Goal: Task Accomplishment & Management: Manage account settings

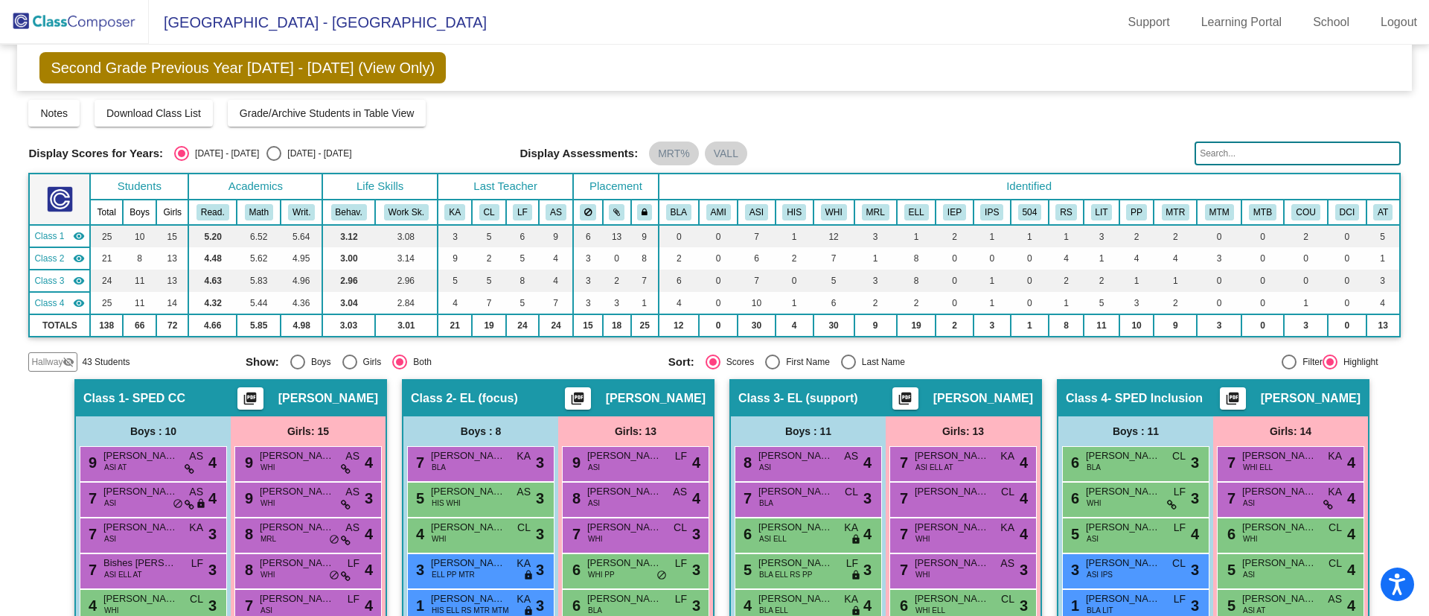
click at [104, 14] on img at bounding box center [74, 22] width 149 height 44
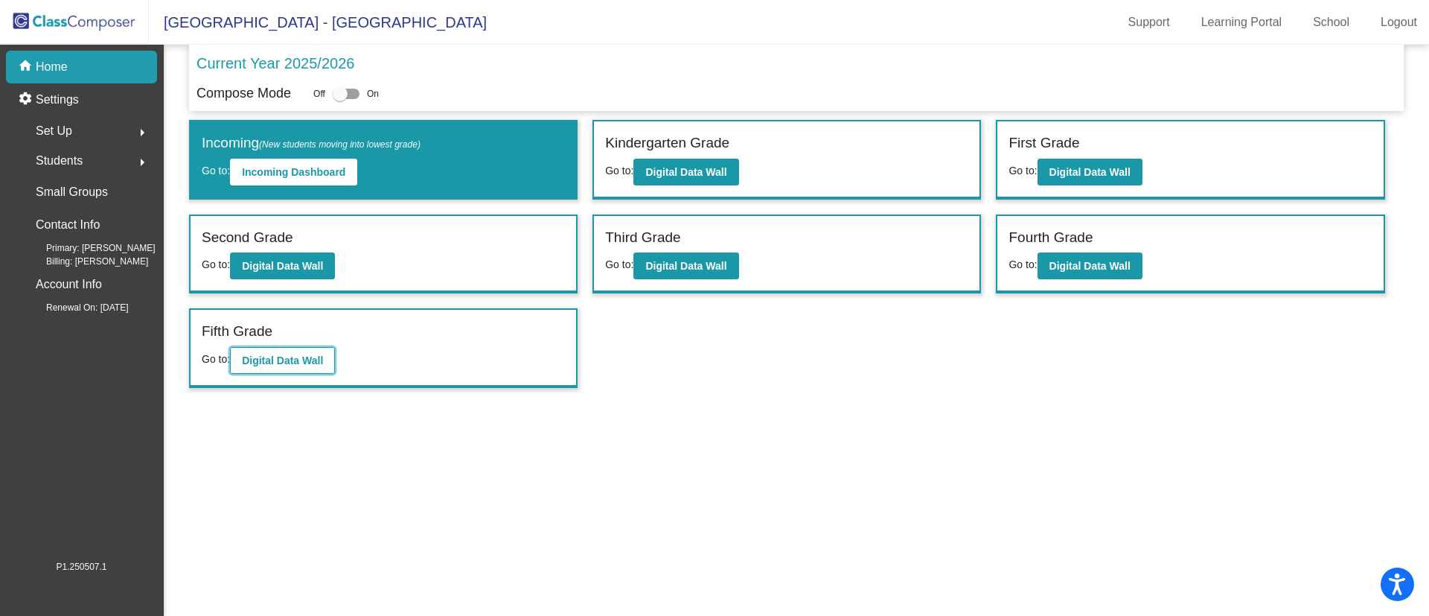
click at [291, 357] on b "Digital Data Wall" at bounding box center [282, 360] width 81 height 12
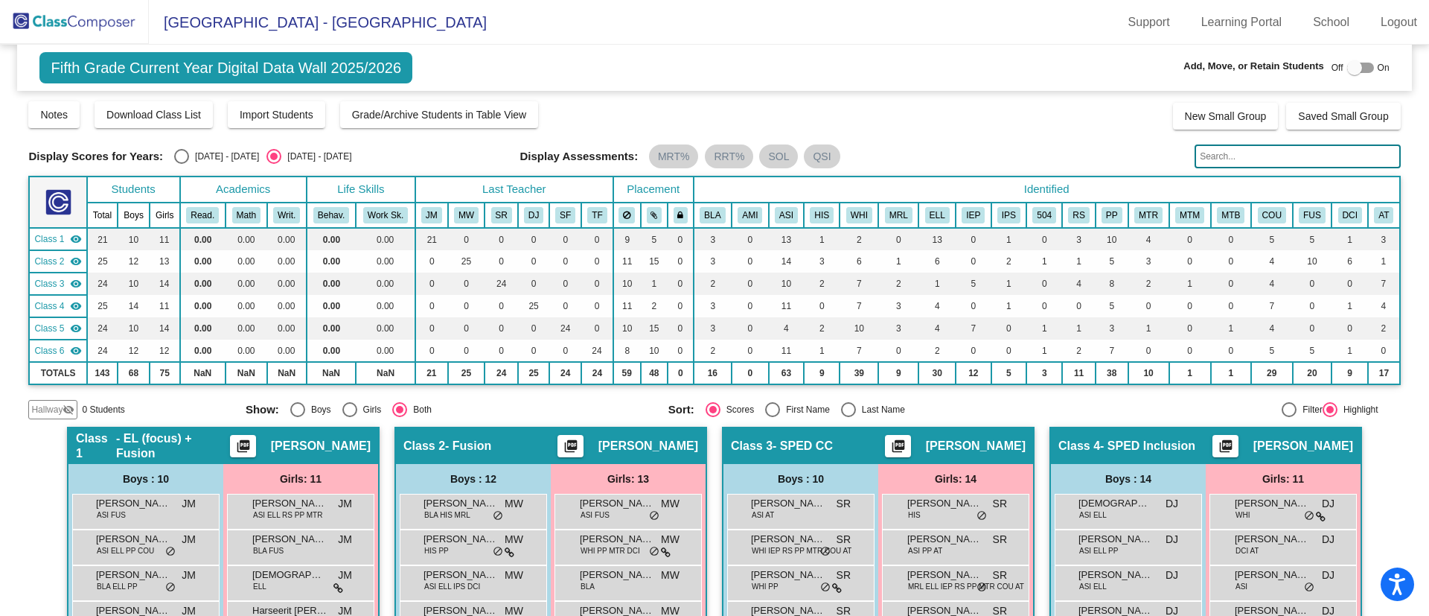
click at [34, 16] on img at bounding box center [74, 22] width 149 height 44
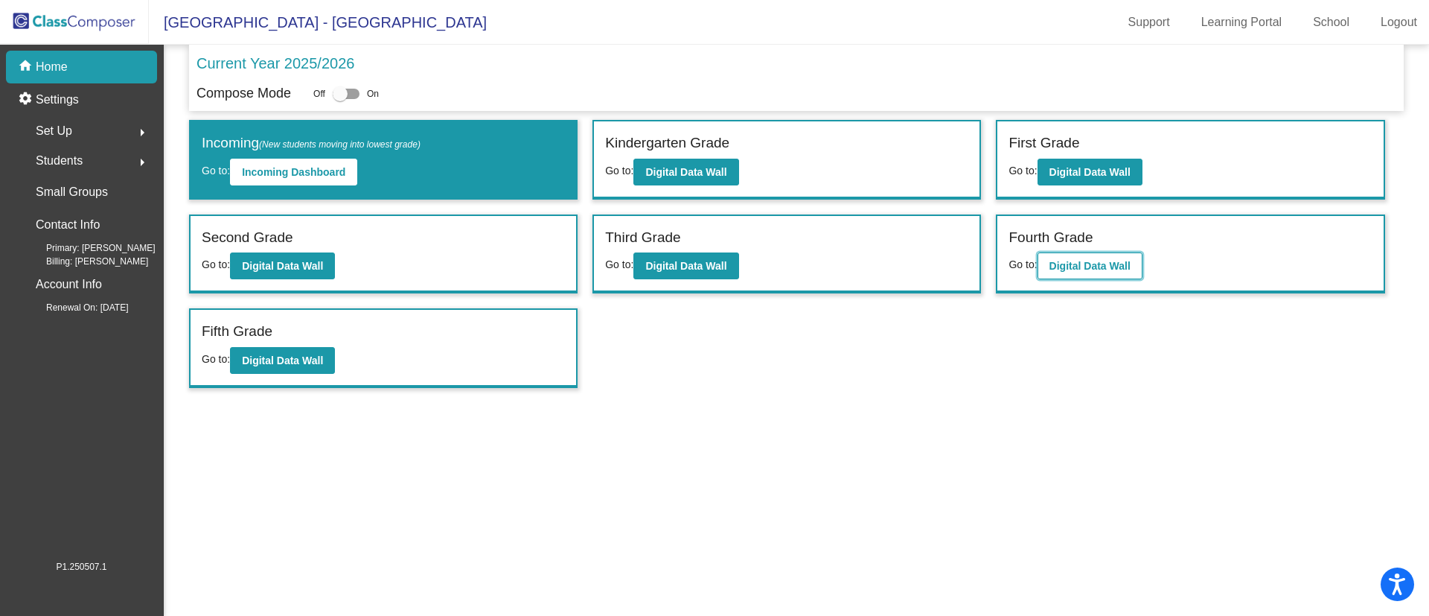
click at [1108, 268] on b "Digital Data Wall" at bounding box center [1090, 266] width 81 height 12
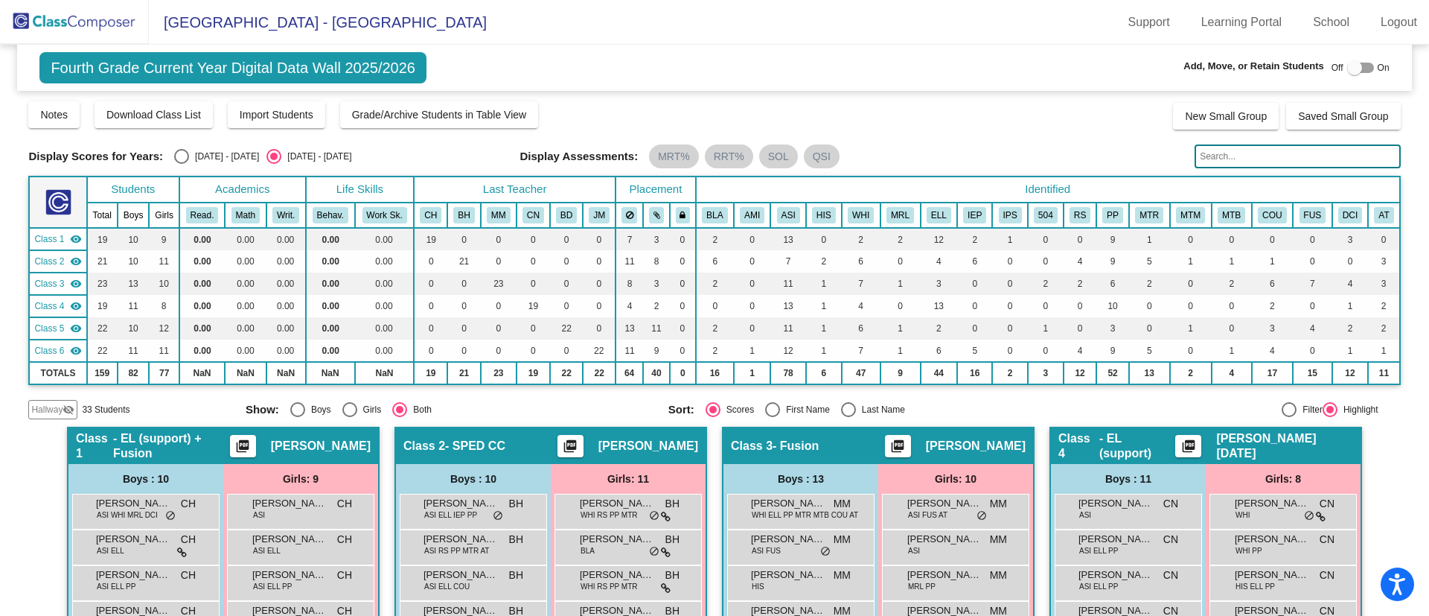
click at [93, 28] on img at bounding box center [74, 22] width 149 height 44
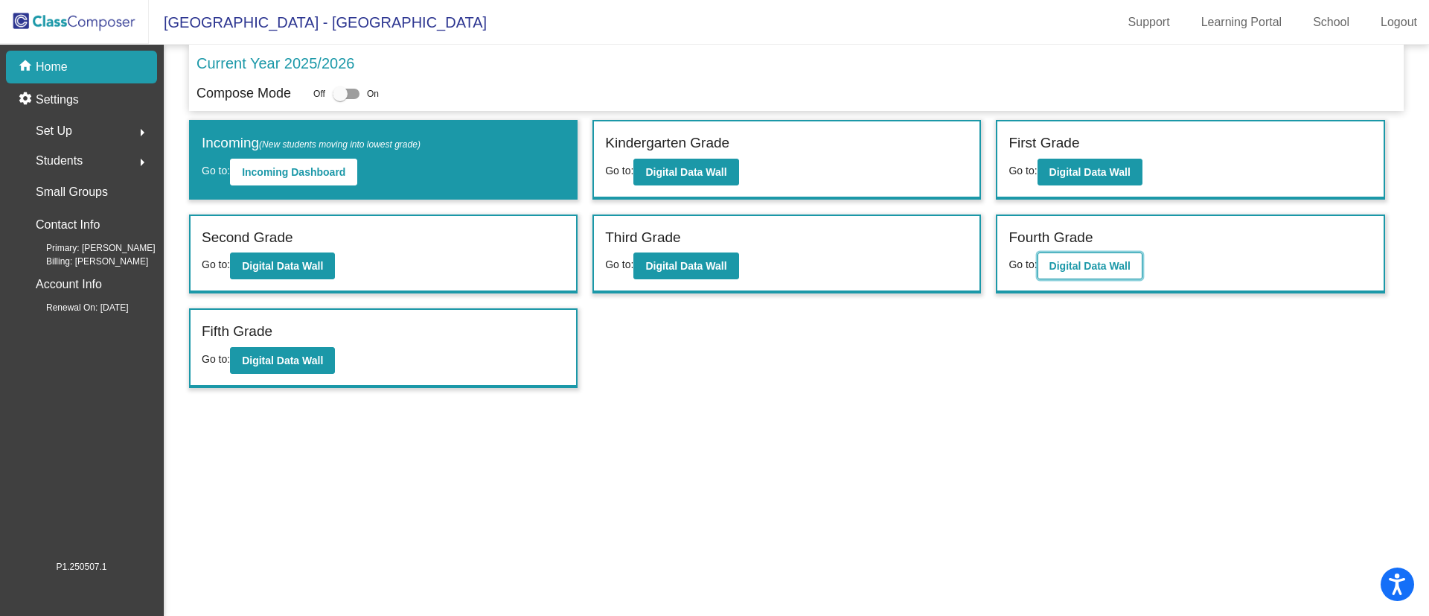
click at [1082, 262] on b "Digital Data Wall" at bounding box center [1090, 266] width 81 height 12
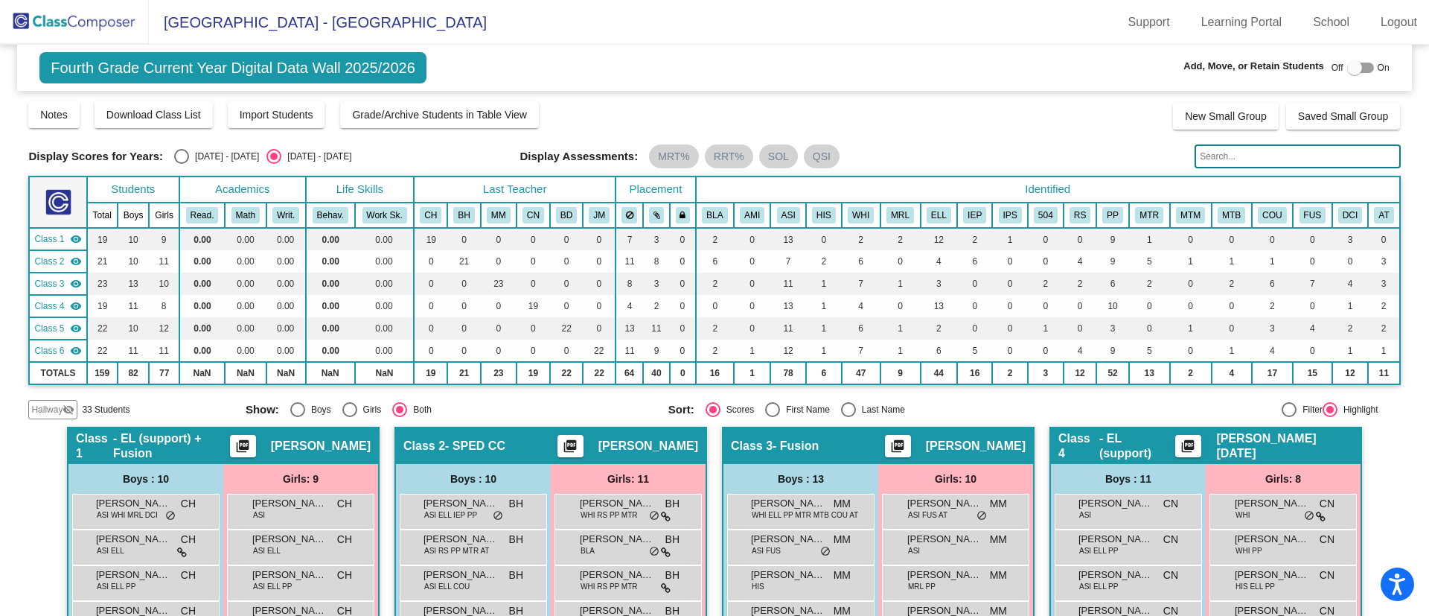
click at [182, 153] on div "Select an option" at bounding box center [181, 156] width 15 height 15
click at [182, 164] on input "[DATE] - [DATE]" at bounding box center [181, 164] width 1 height 1
radio input "true"
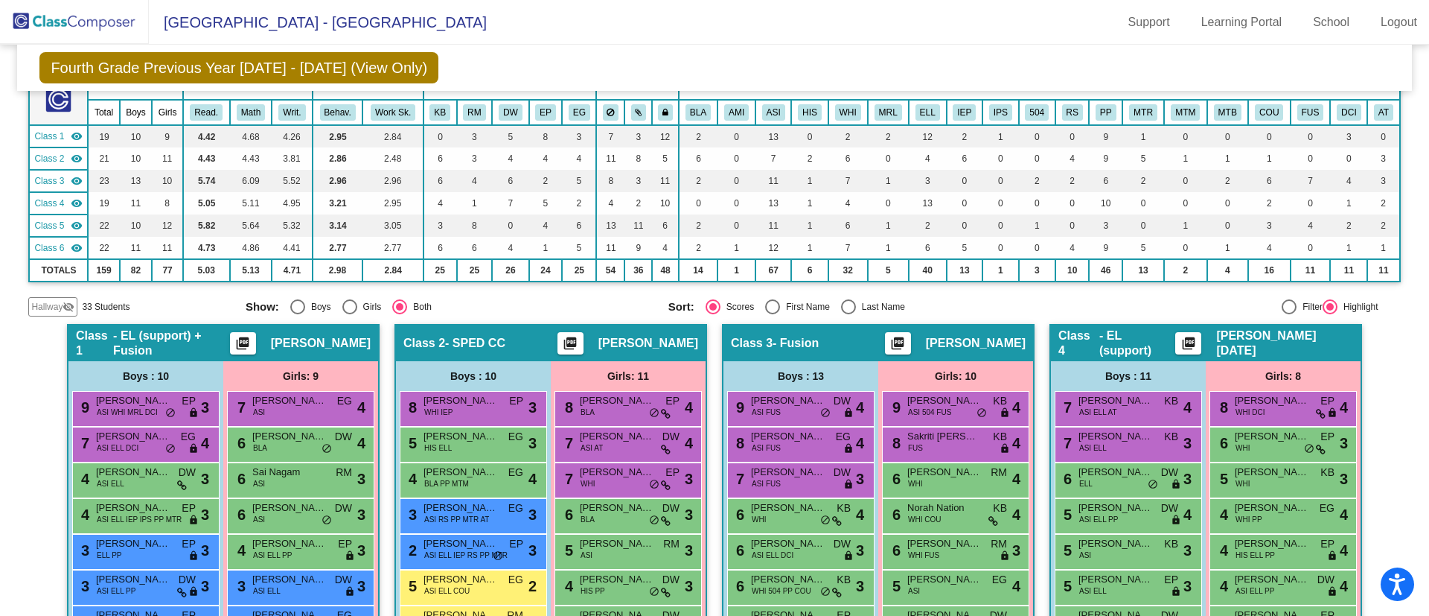
scroll to position [96, 0]
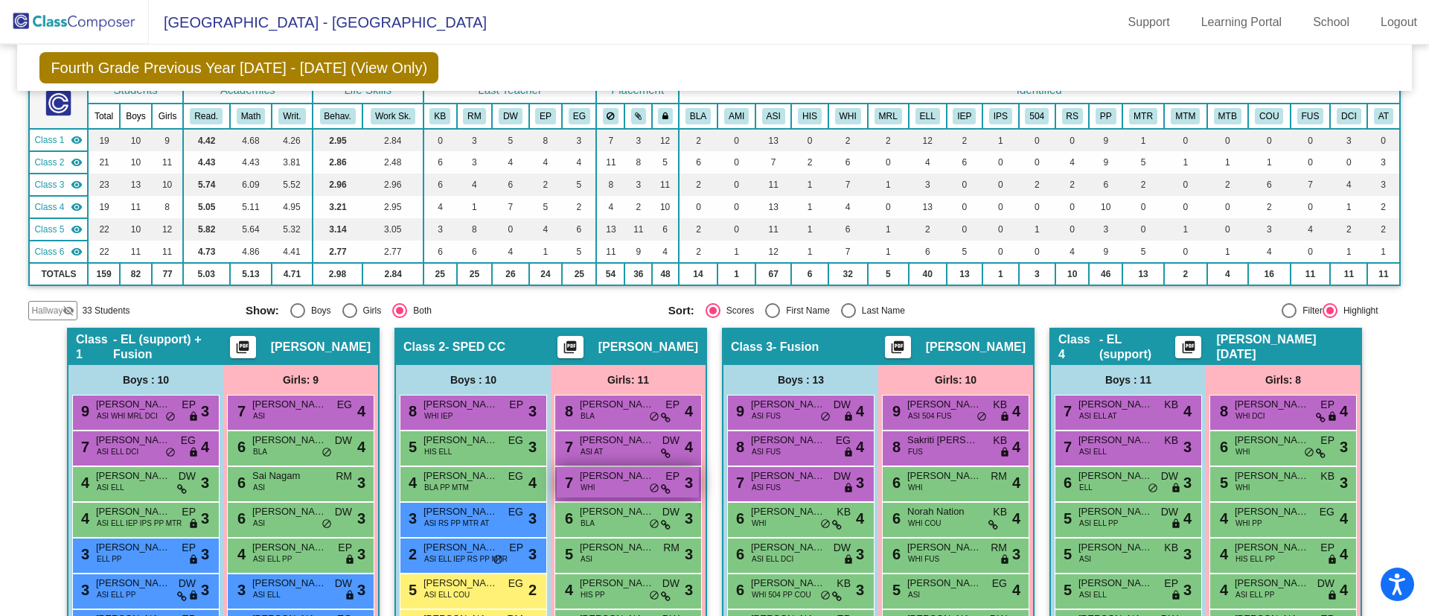
click at [599, 492] on div "7 [PERSON_NAME] WHI EP lock do_not_disturb_alt 3" at bounding box center [628, 482] width 142 height 31
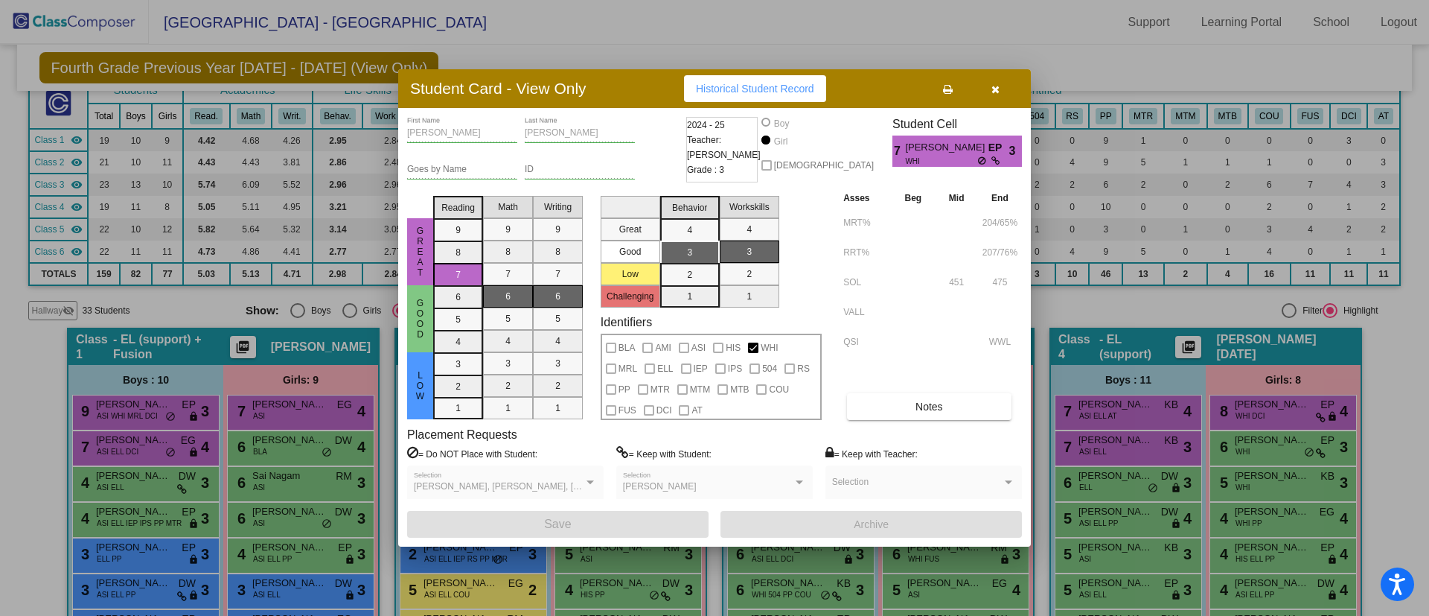
click at [995, 86] on icon "button" at bounding box center [996, 89] width 8 height 10
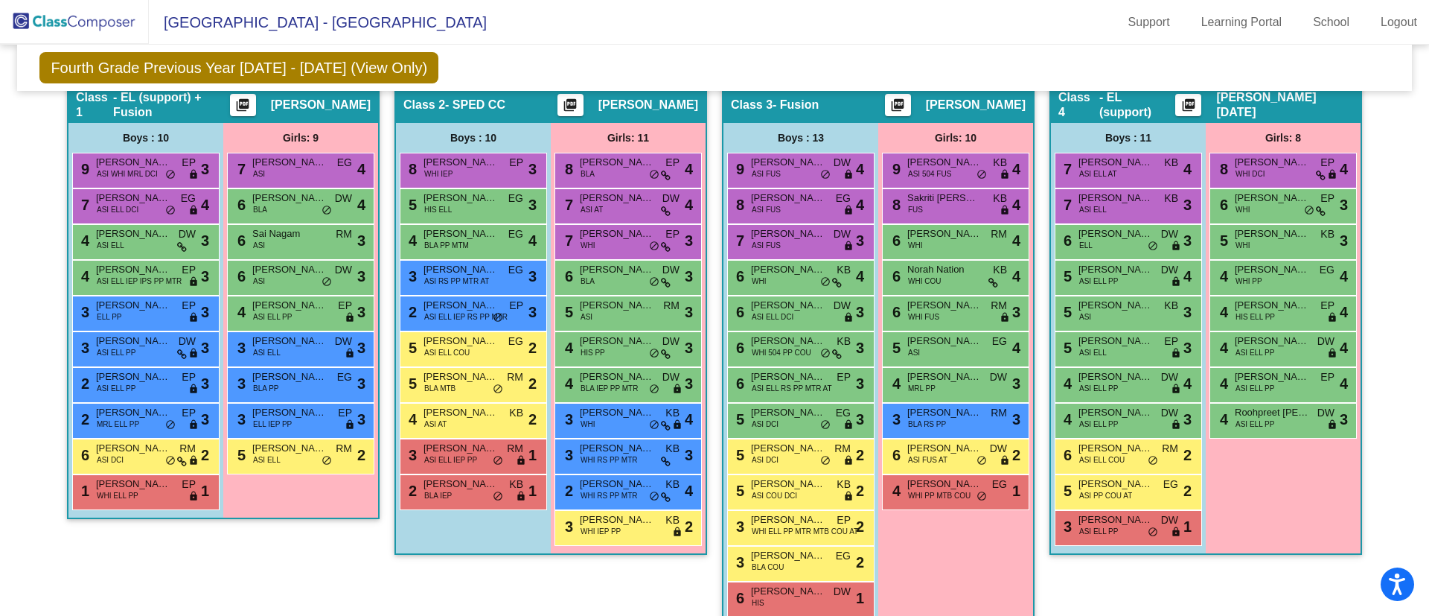
scroll to position [339, 0]
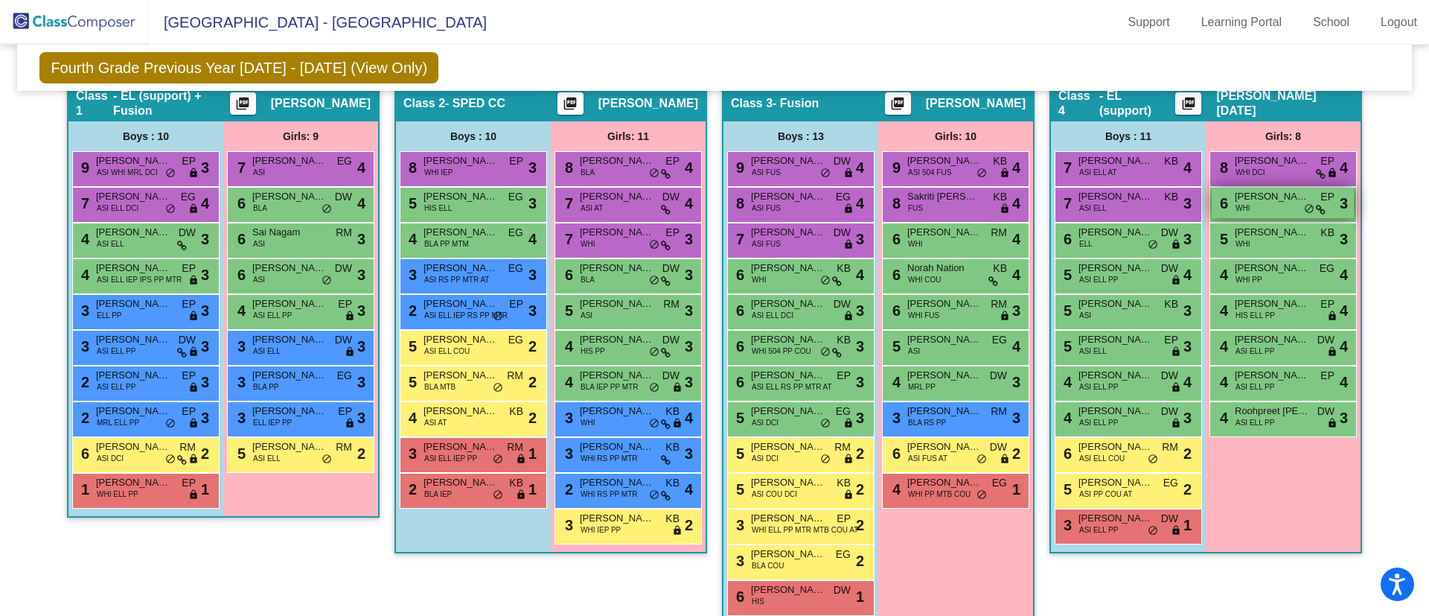
click at [1254, 201] on span "[PERSON_NAME]" at bounding box center [1272, 196] width 74 height 15
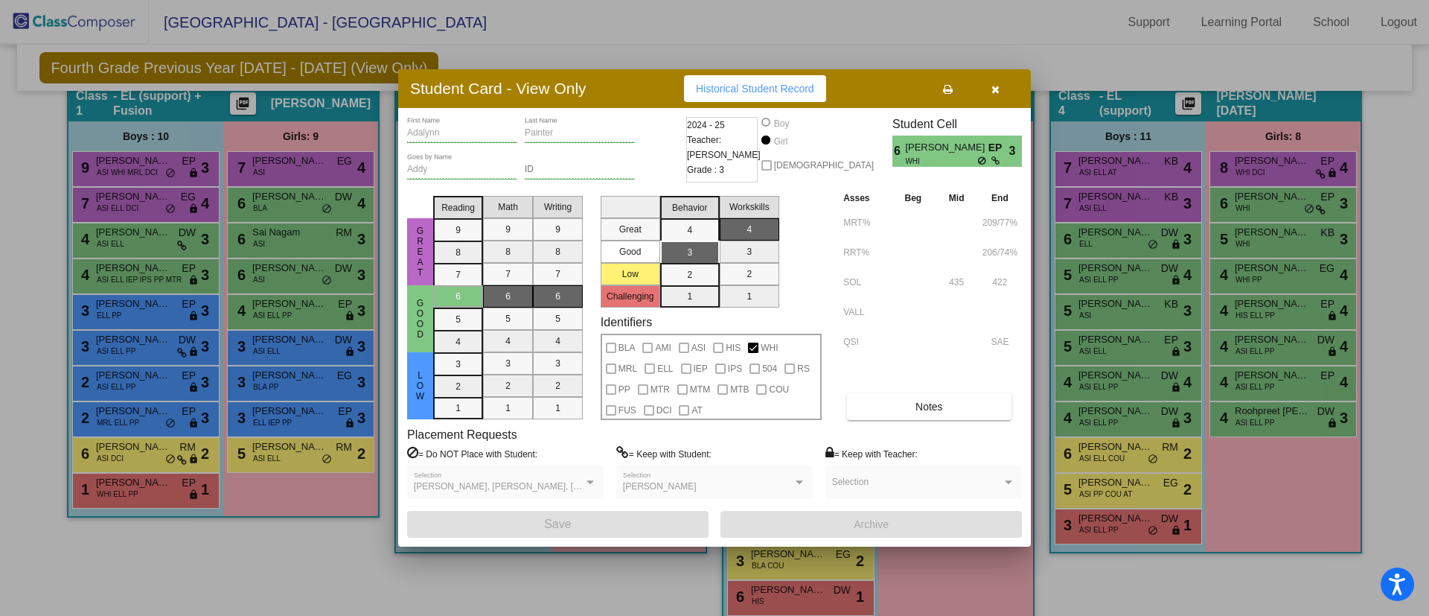
click at [300, 538] on div at bounding box center [714, 308] width 1429 height 616
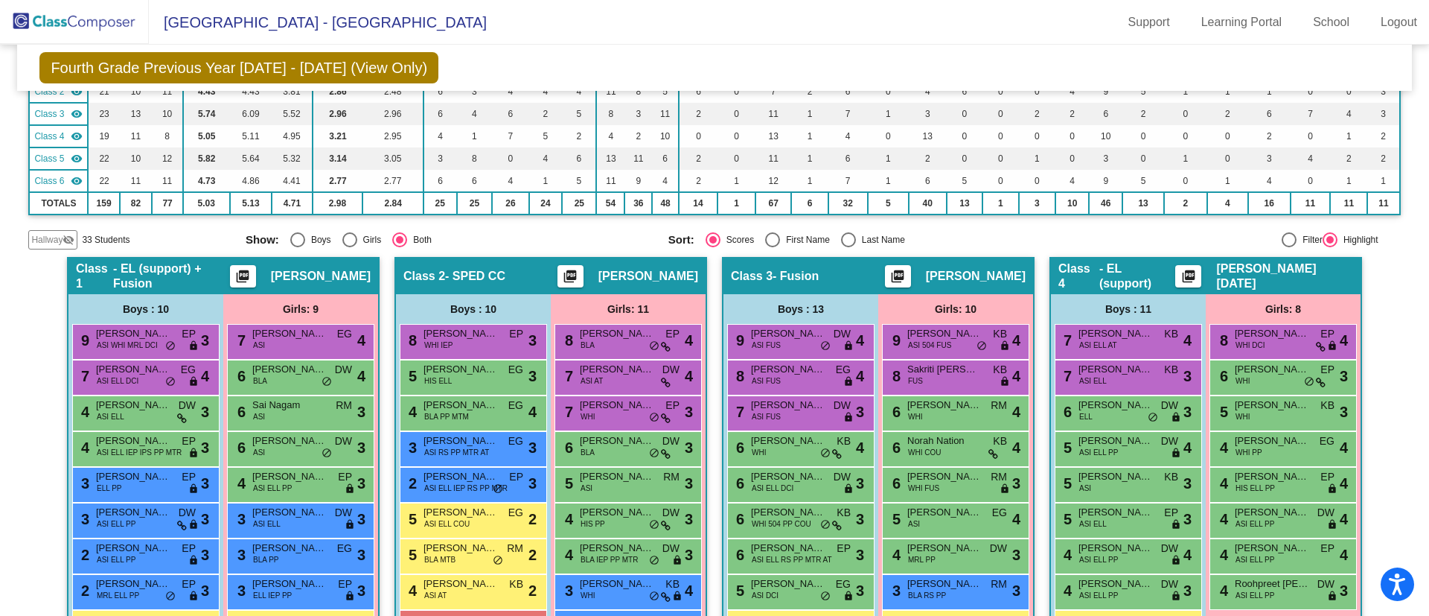
scroll to position [0, 0]
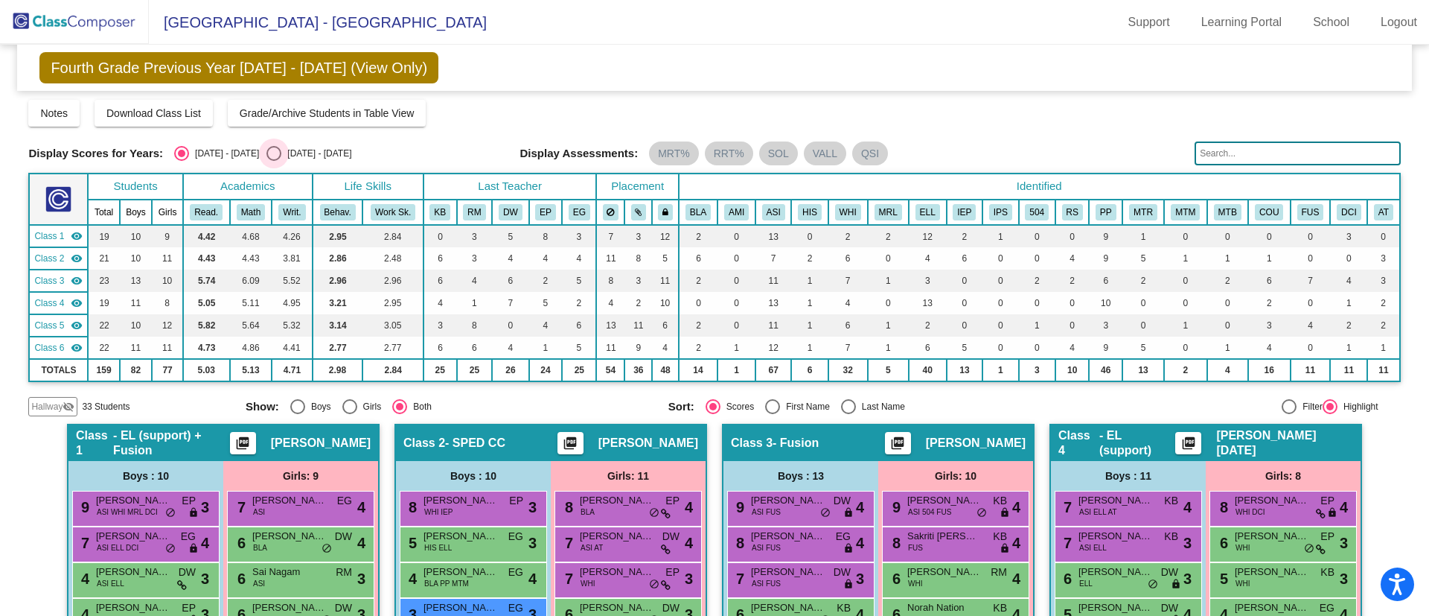
click at [267, 154] on div "Select an option" at bounding box center [274, 153] width 15 height 15
click at [273, 161] on input "[DATE] - [DATE]" at bounding box center [273, 161] width 1 height 1
radio input "true"
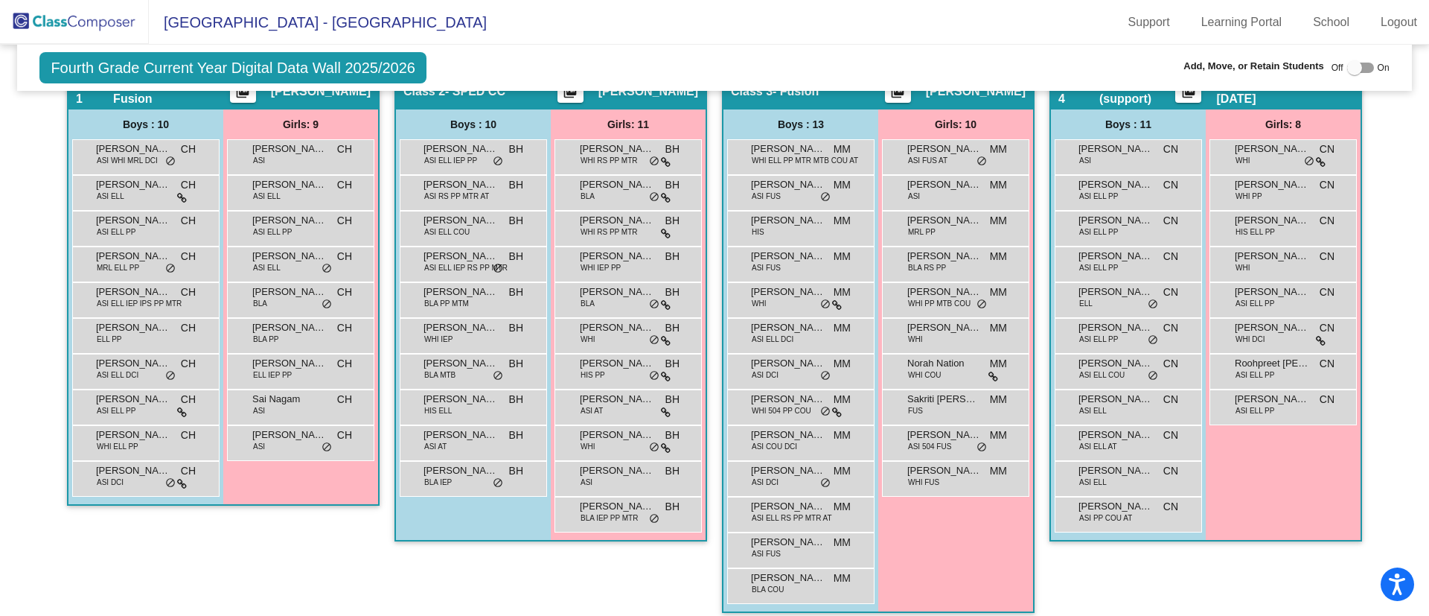
scroll to position [357, 0]
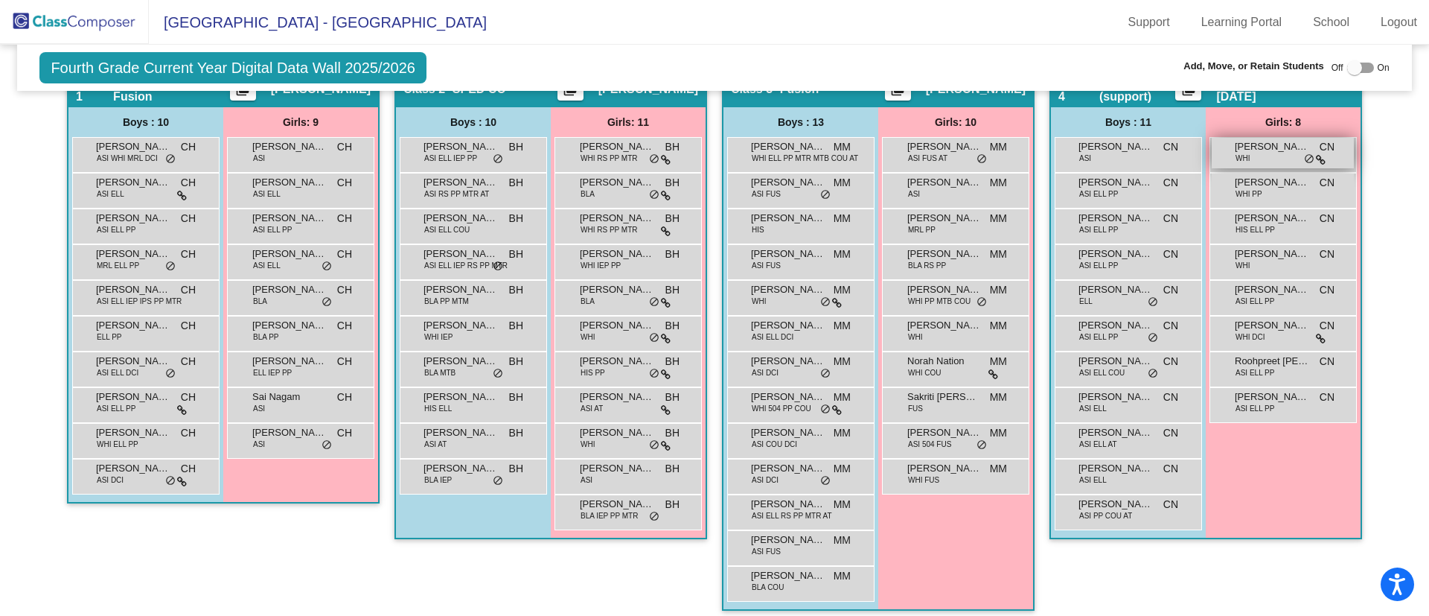
drag, startPoint x: 1260, startPoint y: 152, endPoint x: 1246, endPoint y: 161, distance: 17.4
click at [1246, 161] on div "[PERSON_NAME] WHI CN lock do_not_disturb_alt" at bounding box center [1283, 153] width 142 height 31
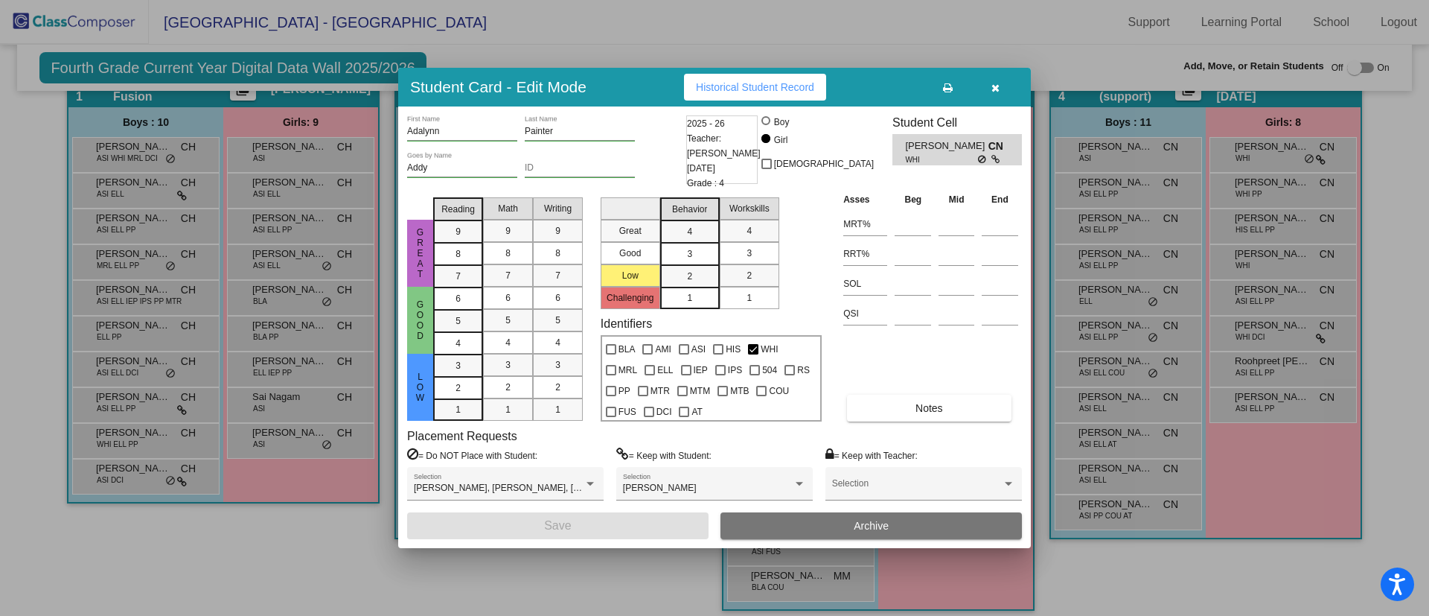
click at [992, 99] on button "button" at bounding box center [996, 87] width 48 height 27
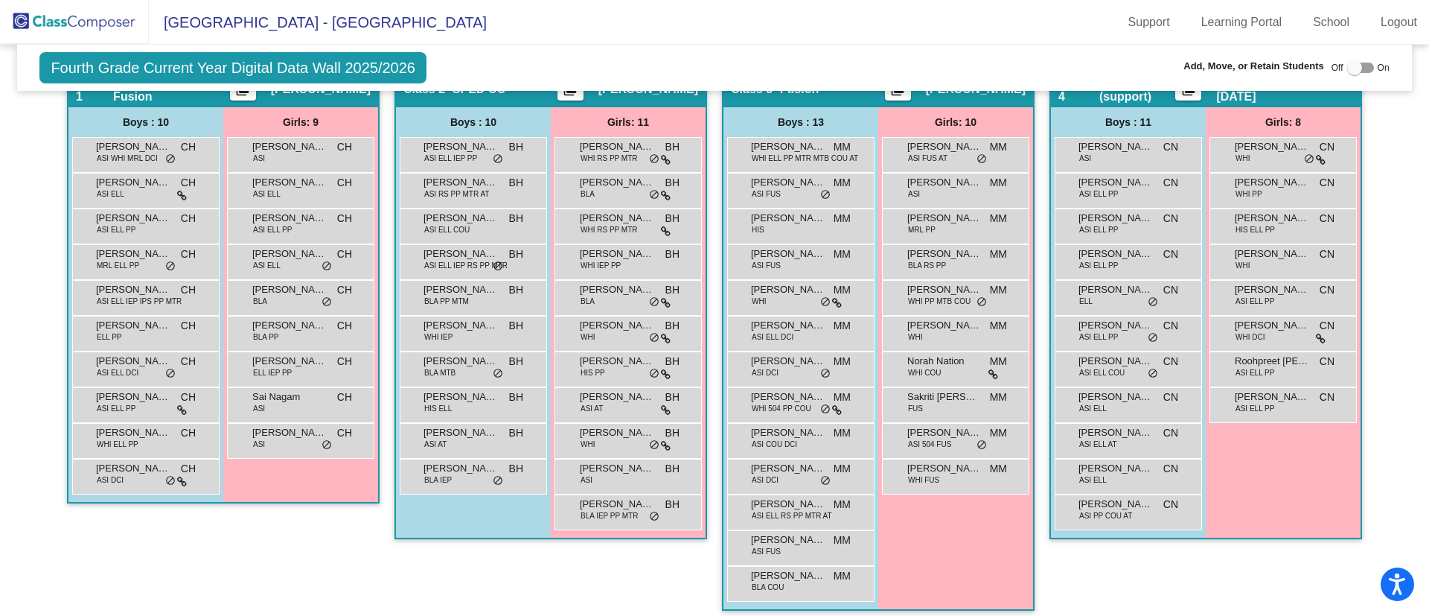
click at [1350, 61] on div at bounding box center [1355, 67] width 15 height 15
checkbox input "true"
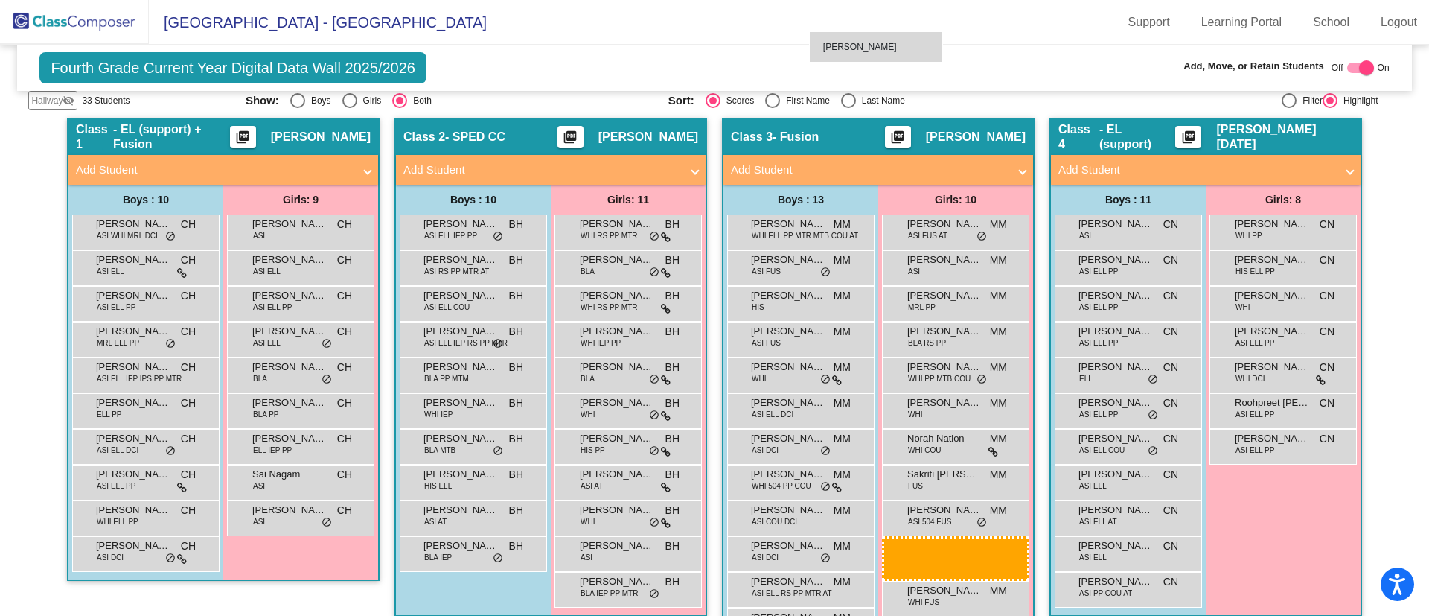
scroll to position [273, 0]
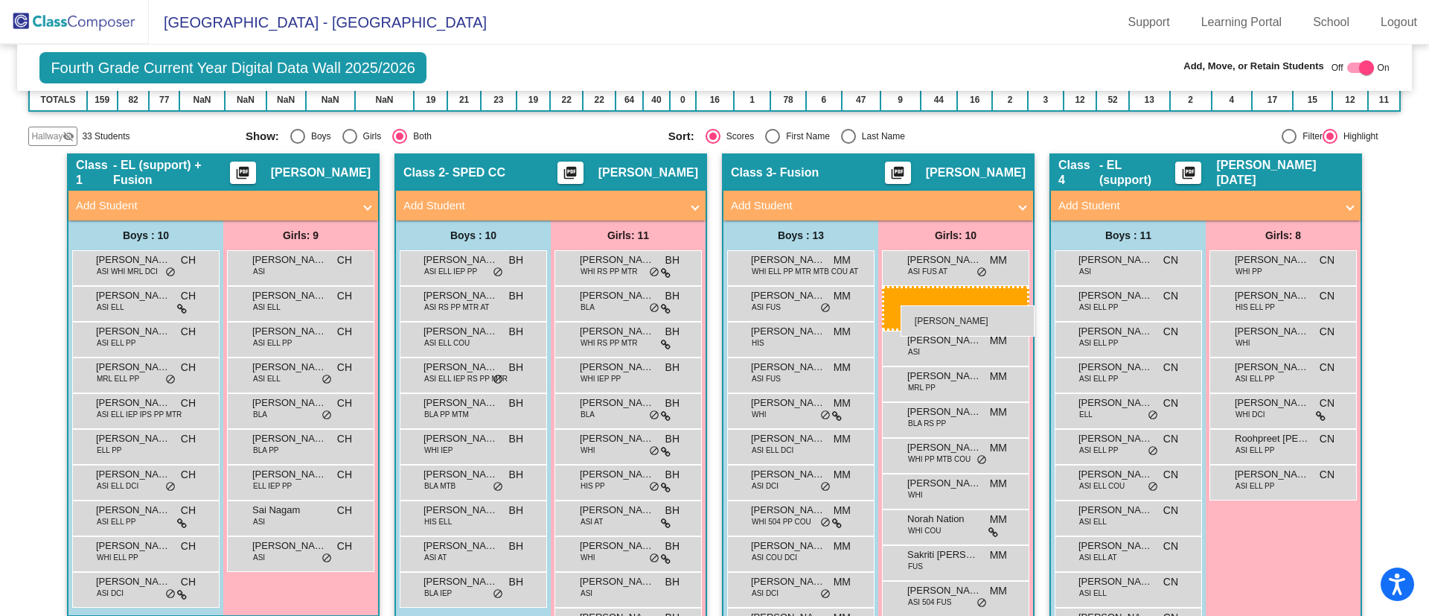
drag, startPoint x: 1266, startPoint y: 182, endPoint x: 901, endPoint y: 305, distance: 384.9
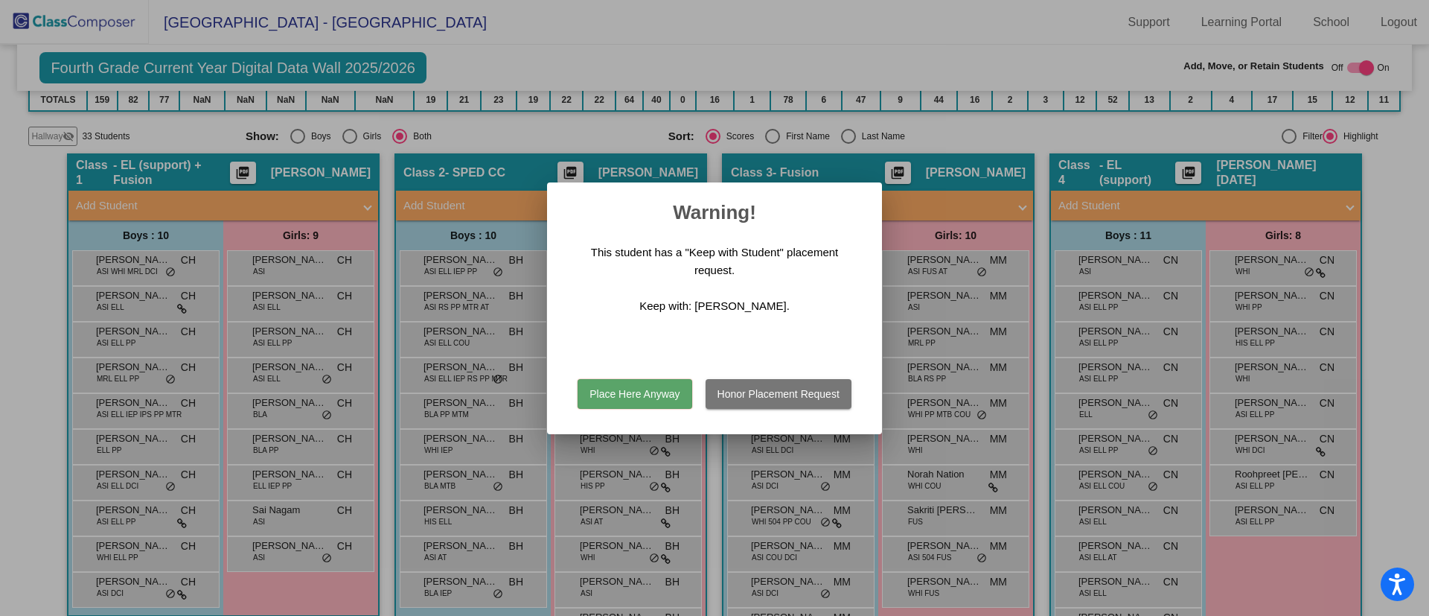
click at [665, 393] on button "Place Here Anyway" at bounding box center [635, 394] width 114 height 30
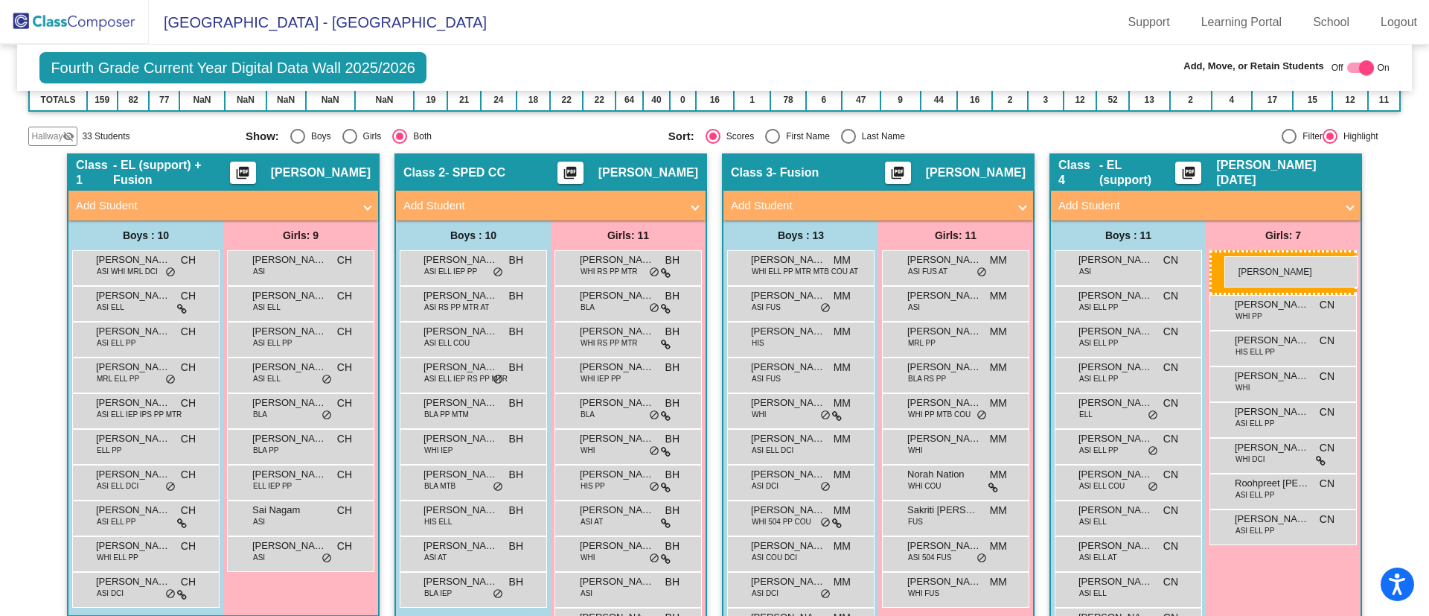
drag, startPoint x: 943, startPoint y: 260, endPoint x: 1225, endPoint y: 256, distance: 281.4
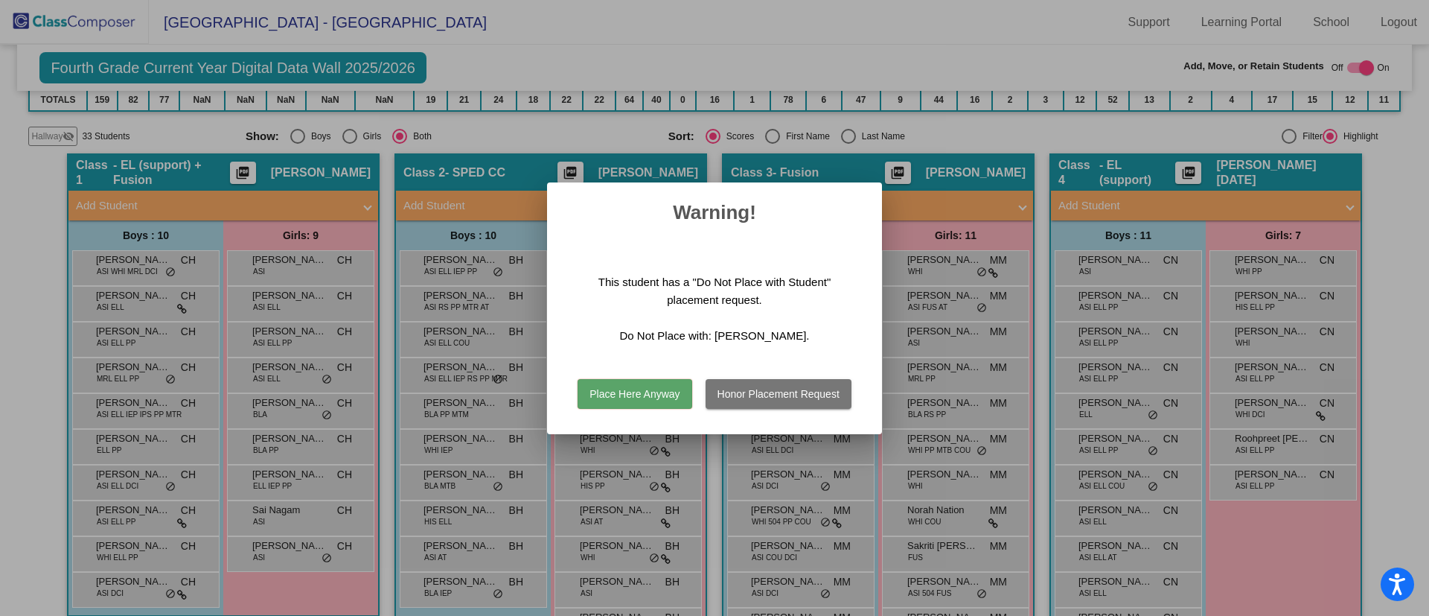
click at [763, 398] on button "Honor Placement Request" at bounding box center [779, 394] width 146 height 30
